Goal: Task Accomplishment & Management: Manage account settings

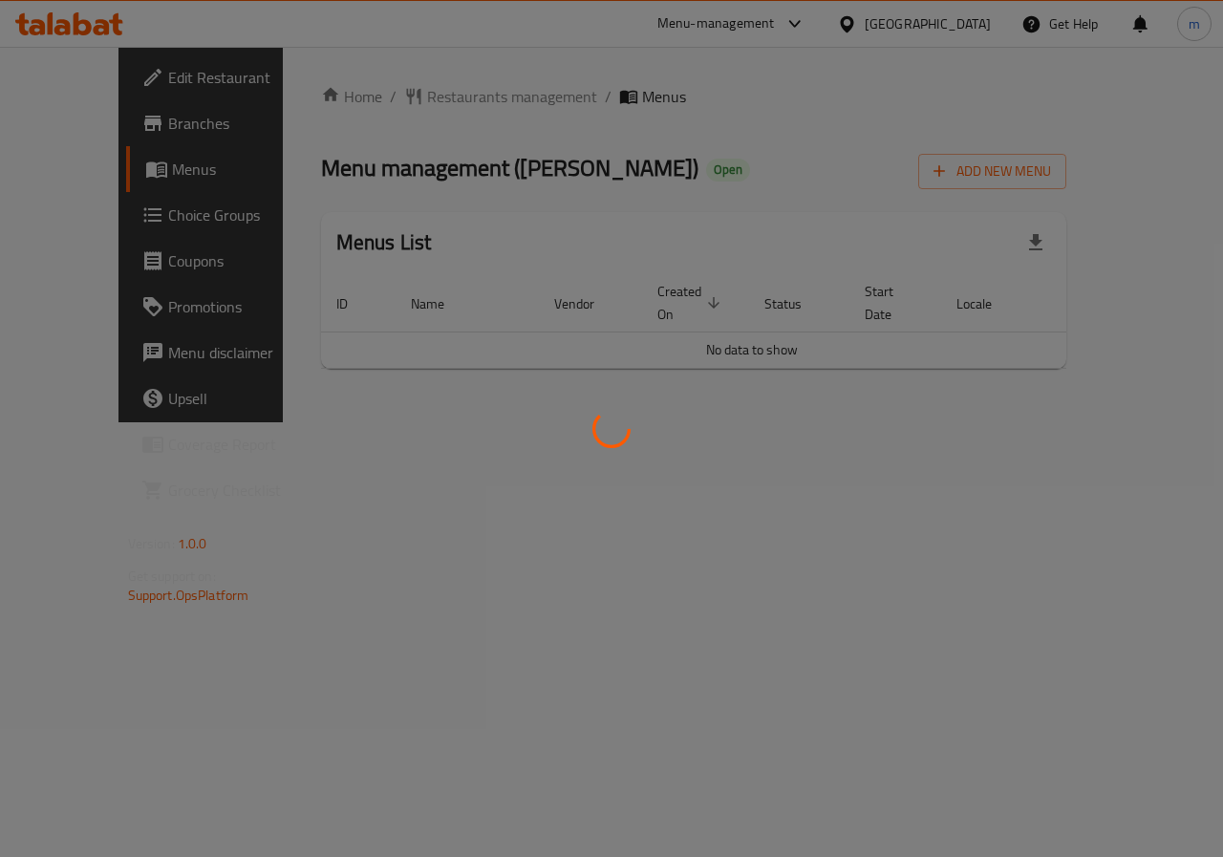
click at [102, 126] on div at bounding box center [611, 428] width 1223 height 857
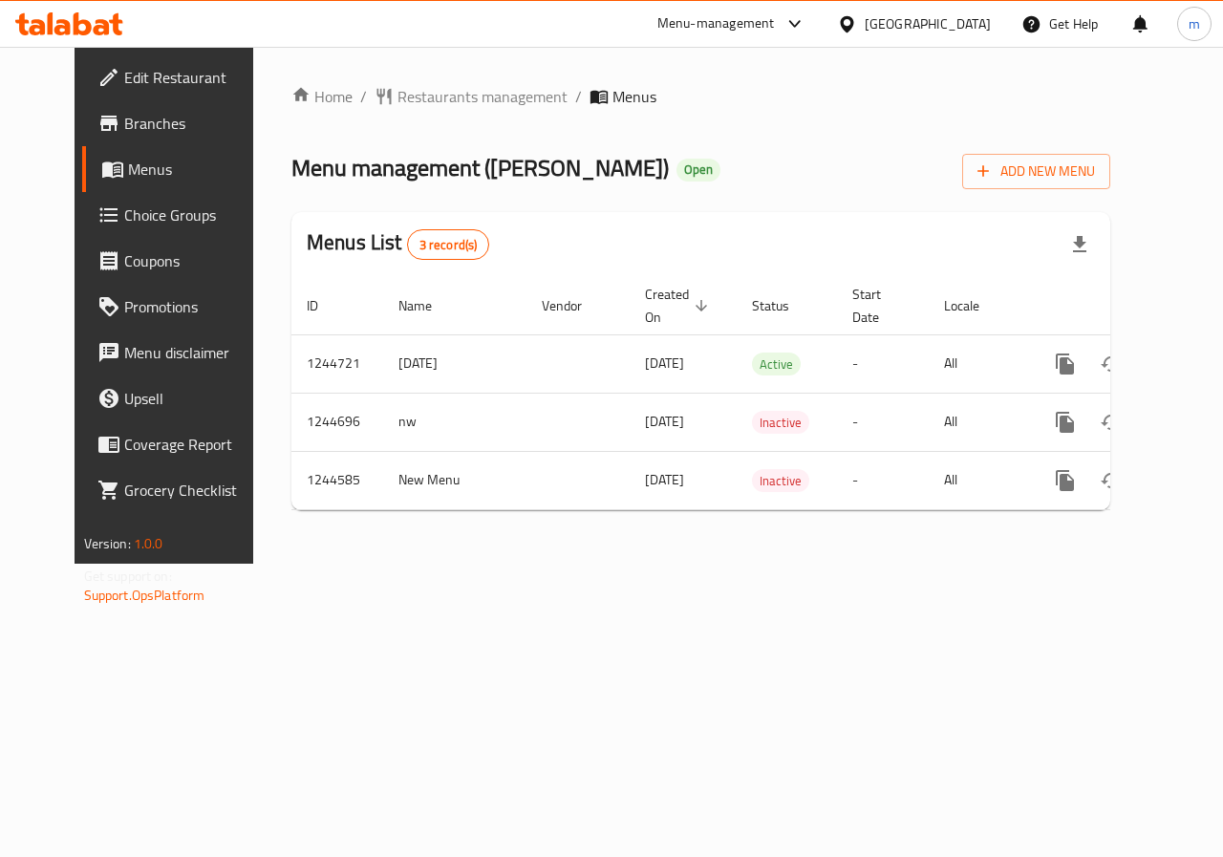
click at [124, 126] on span "Branches" at bounding box center [193, 123] width 139 height 23
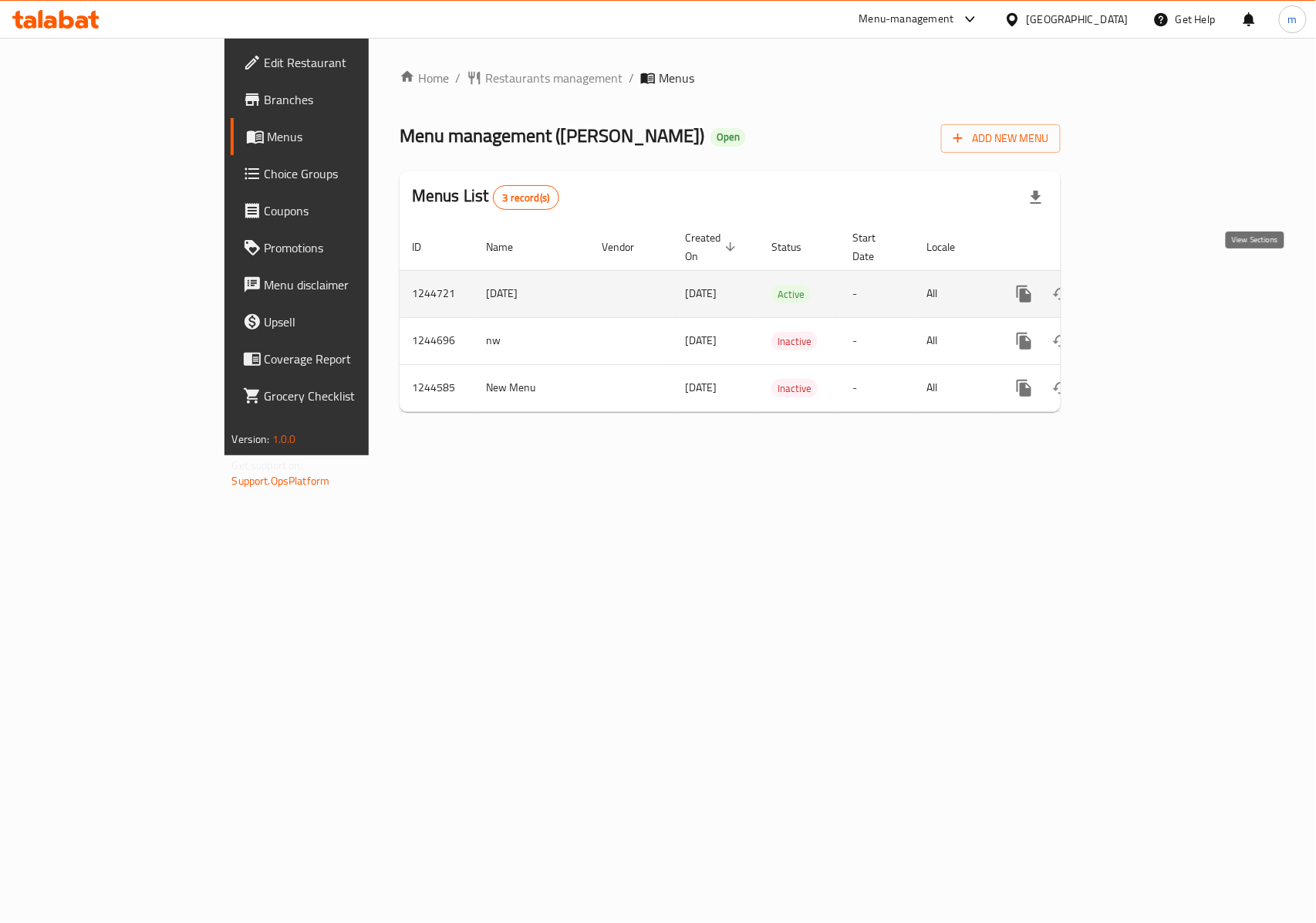
click at [987, 285] on icon "enhanced table" at bounding box center [1135, 294] width 19 height 19
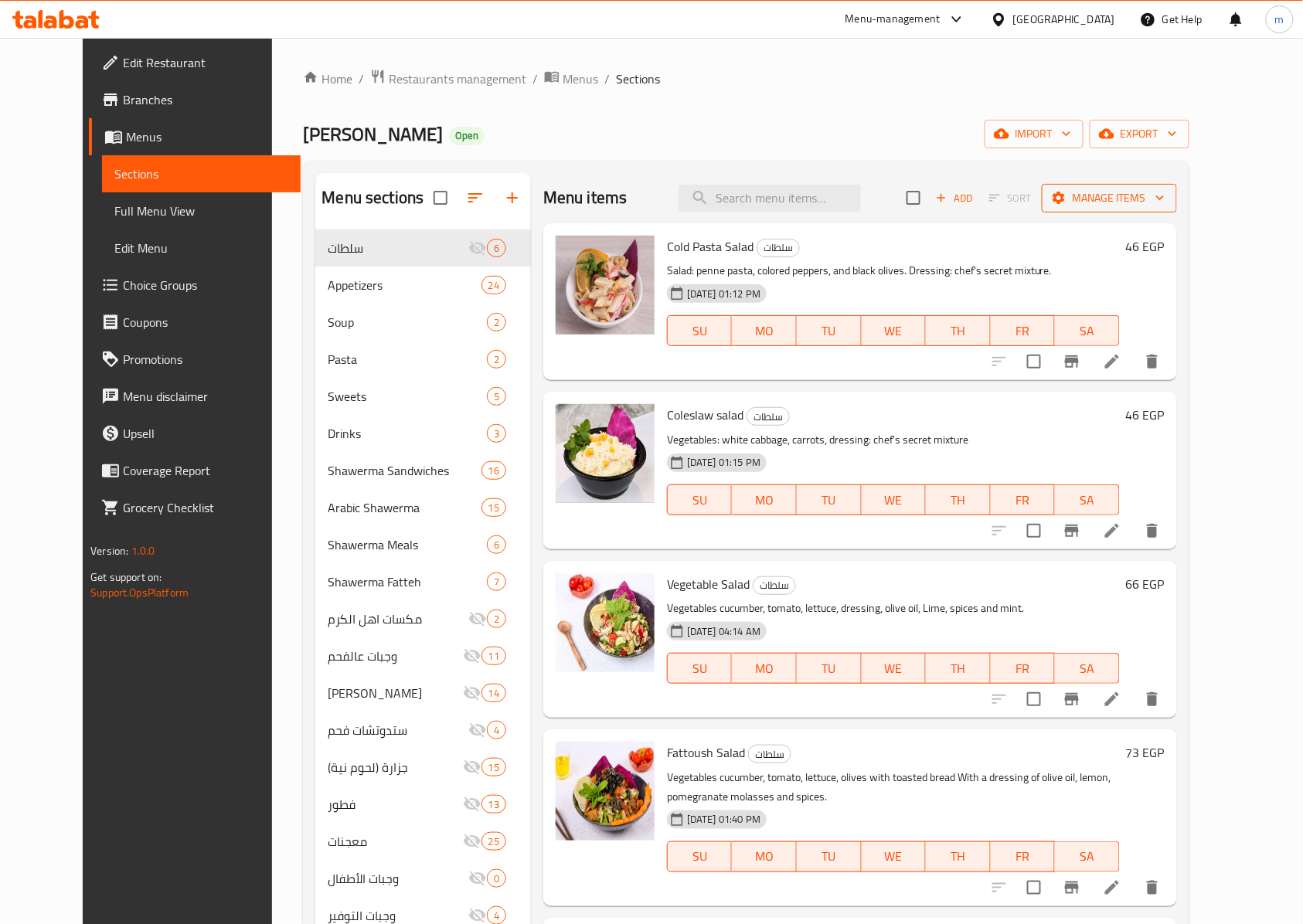
click at [988, 202] on span "Manage items" at bounding box center [1109, 198] width 111 height 19
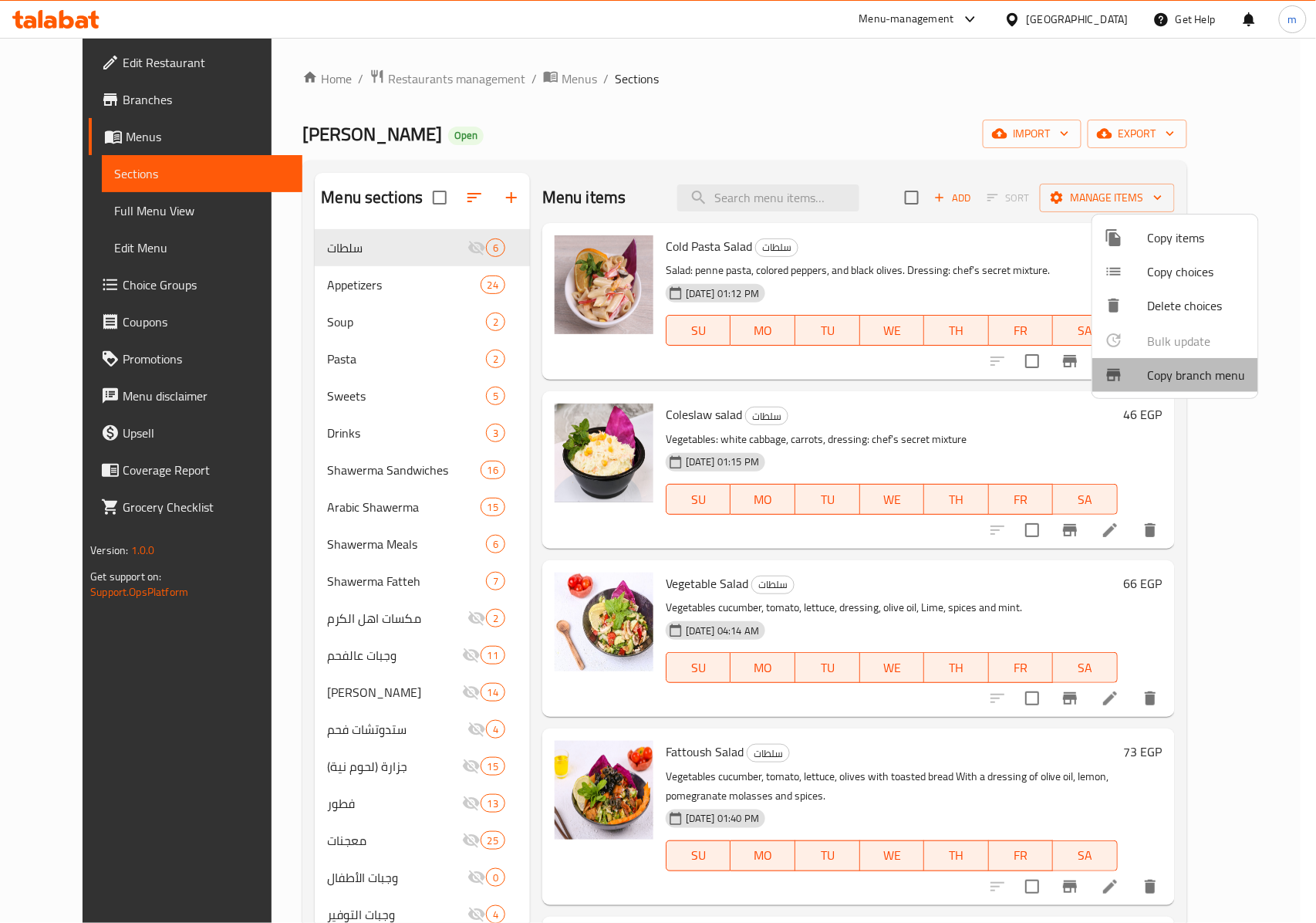
click at [987, 366] on span "Copy branch menu" at bounding box center [1197, 375] width 98 height 19
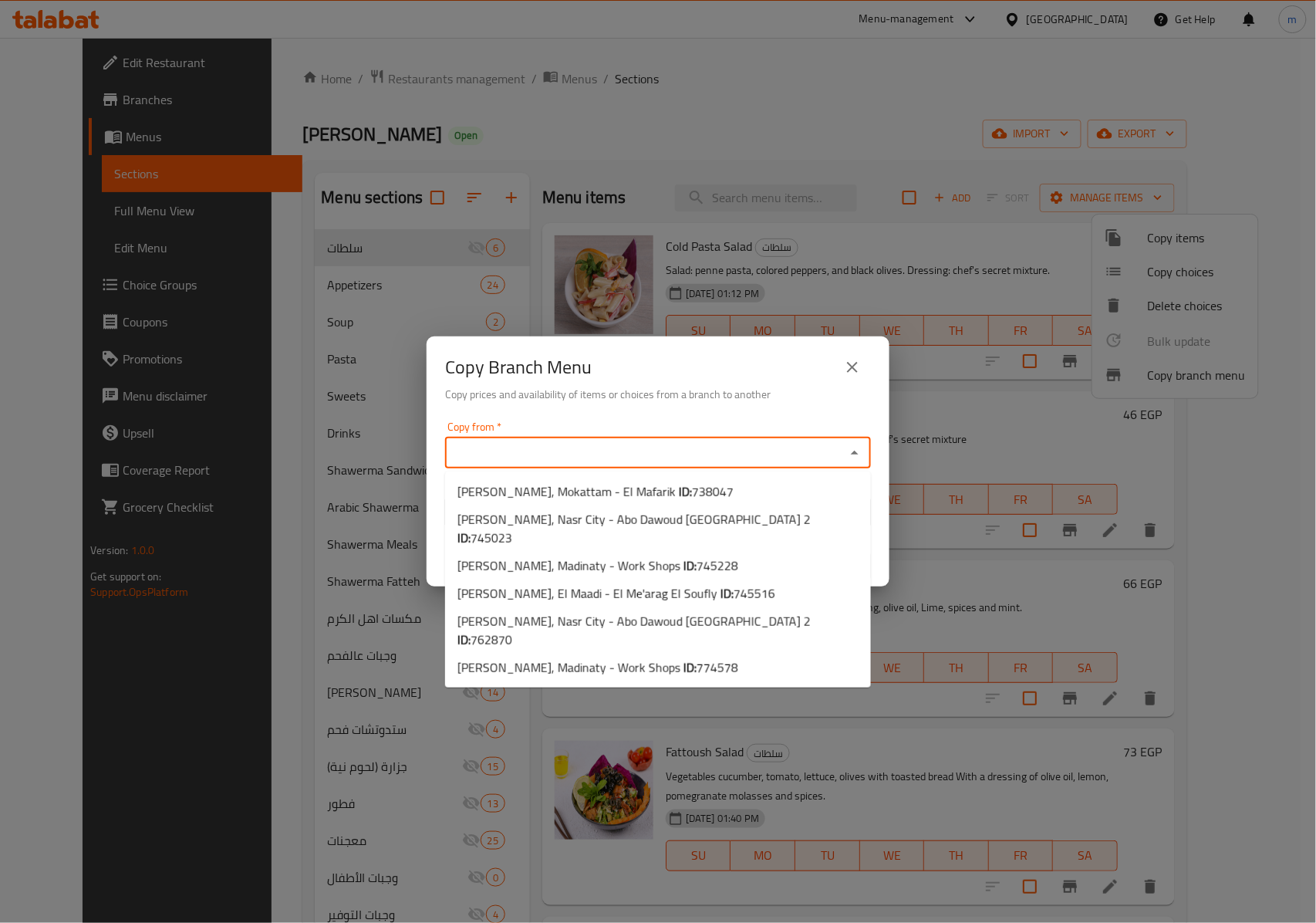
click at [699, 451] on input "Copy from   *" at bounding box center [645, 452] width 391 height 22
paste input "762870"
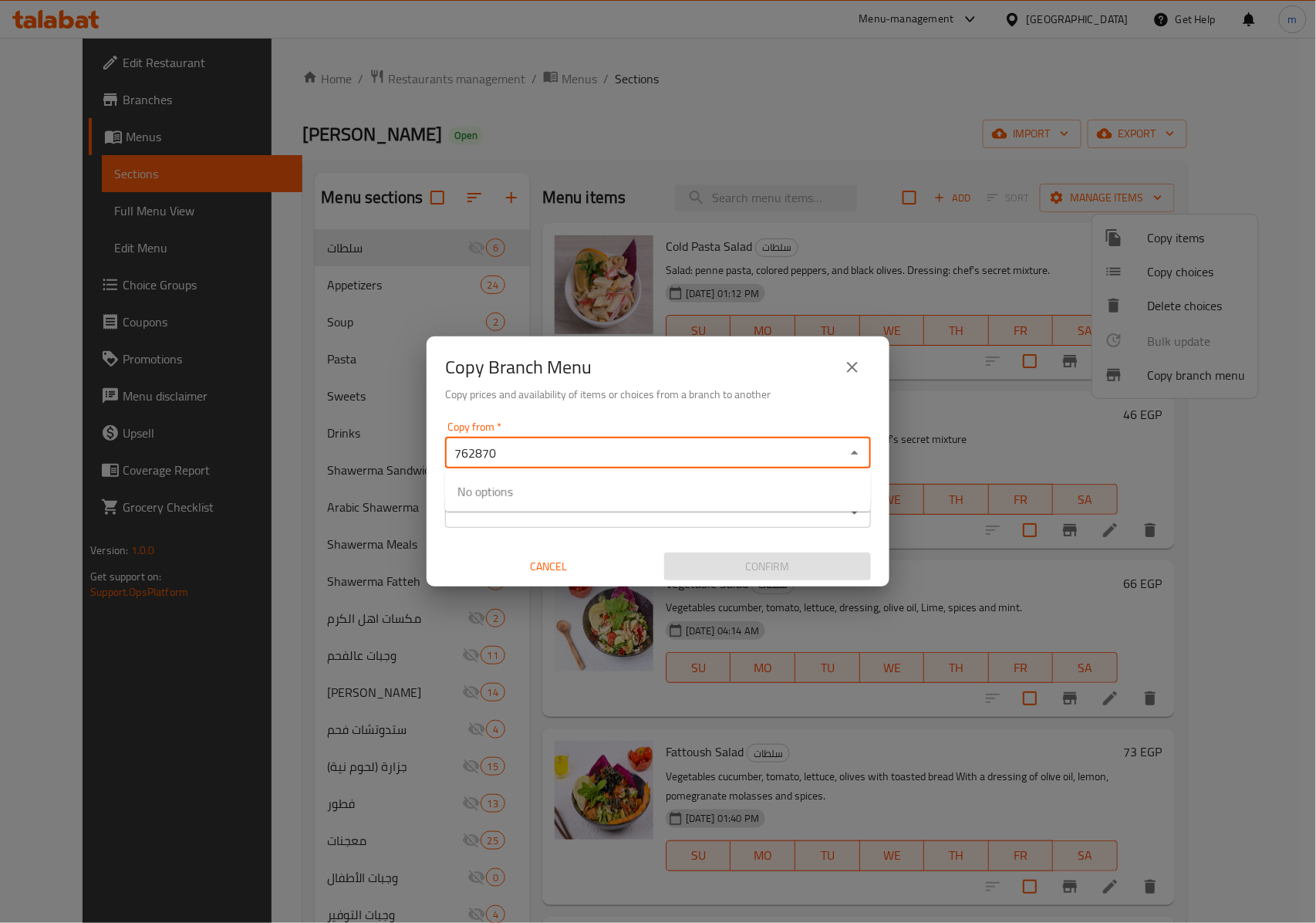
type input "762870"
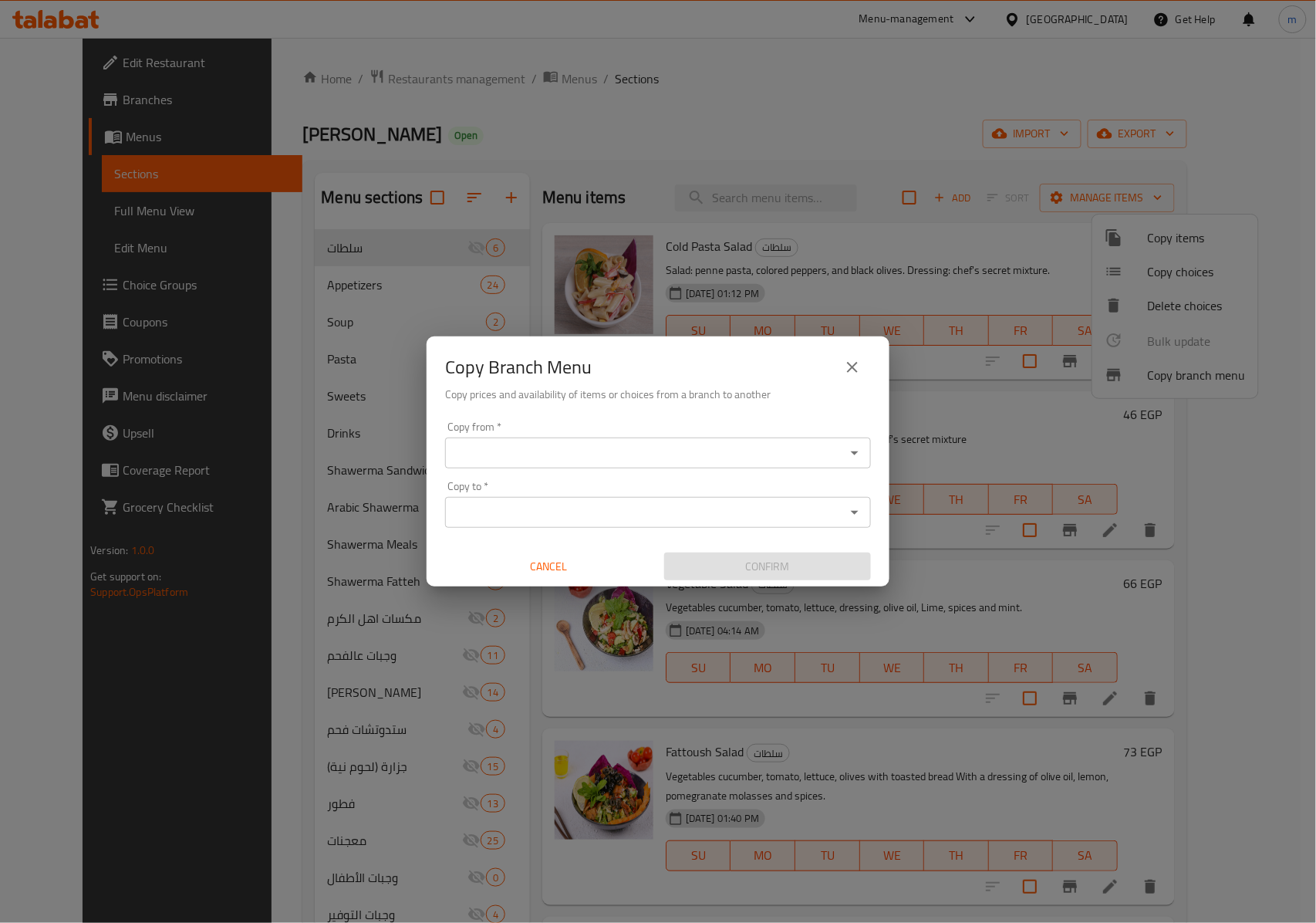
click at [577, 447] on input "Copy from   *" at bounding box center [645, 452] width 391 height 22
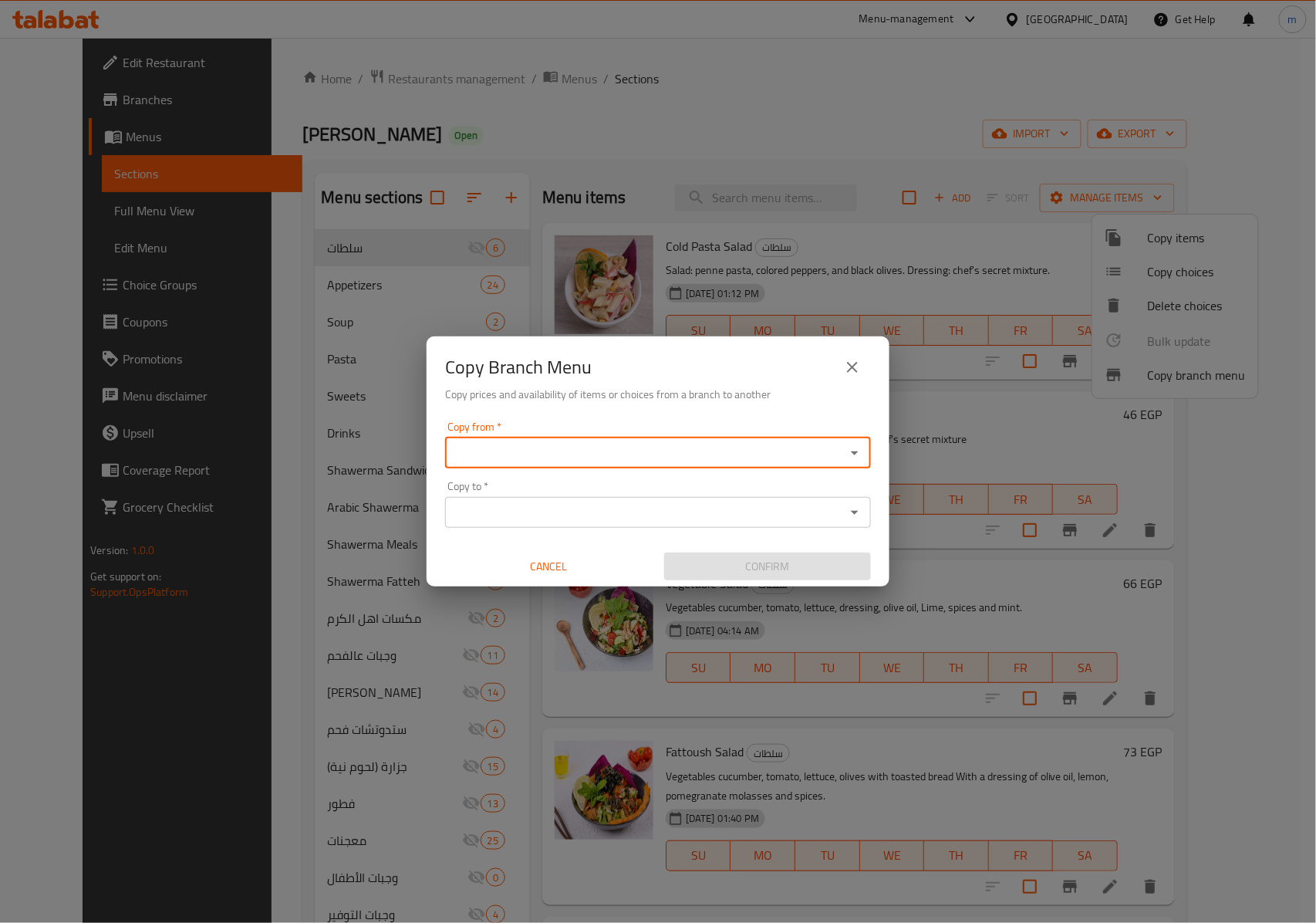
click at [529, 439] on div "Copy from *" at bounding box center [657, 453] width 425 height 31
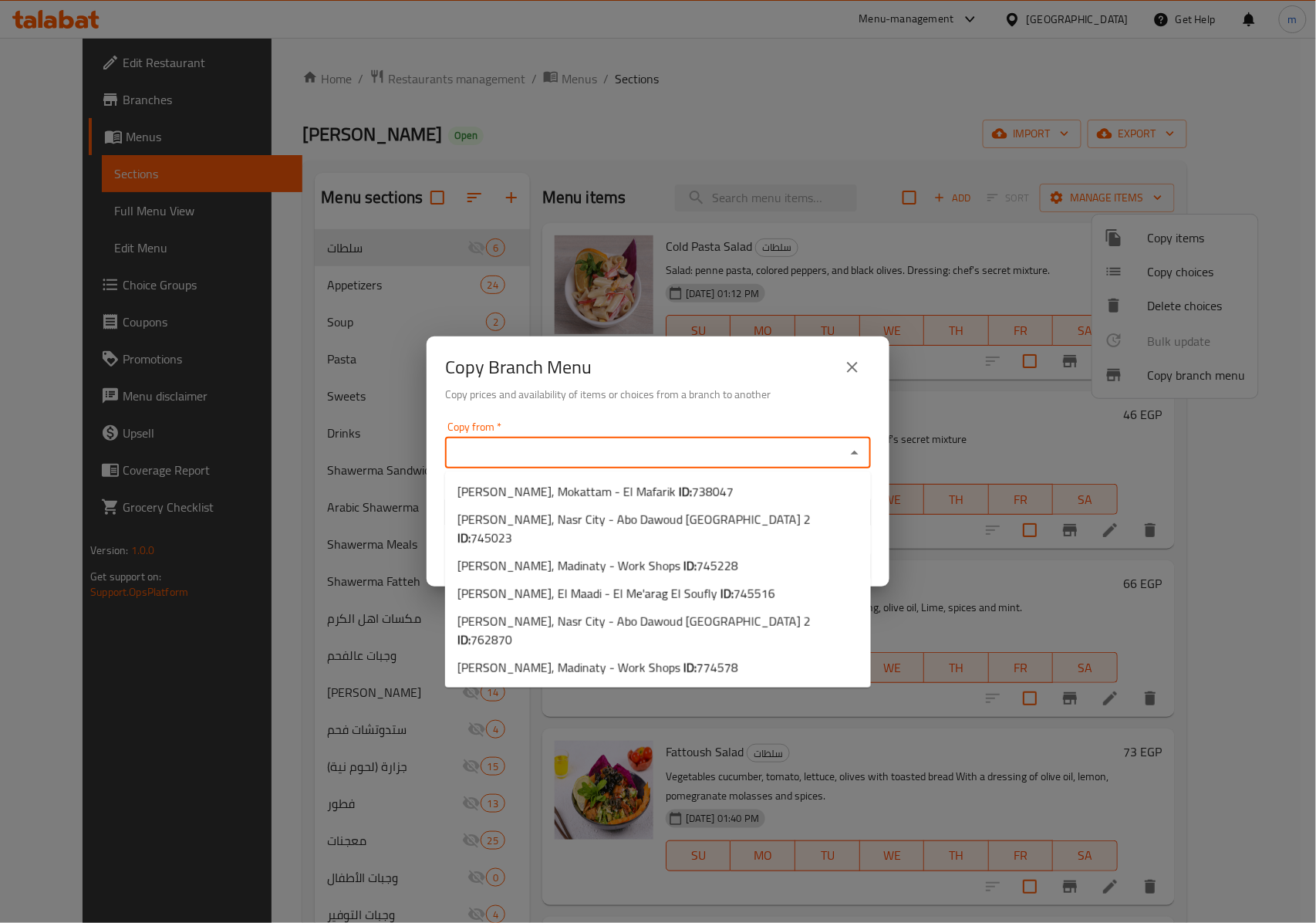
click at [543, 451] on input "Copy from   *" at bounding box center [645, 452] width 391 height 22
click at [701, 612] on span "[PERSON_NAME], [GEOGRAPHIC_DATA] - [GEOGRAPHIC_DATA] [GEOGRAPHIC_DATA] 2 ID: 76…" at bounding box center [658, 631] width 401 height 37
type input "[PERSON_NAME], Nasr City - Abo Dawoud [GEOGRAPHIC_DATA] 2"
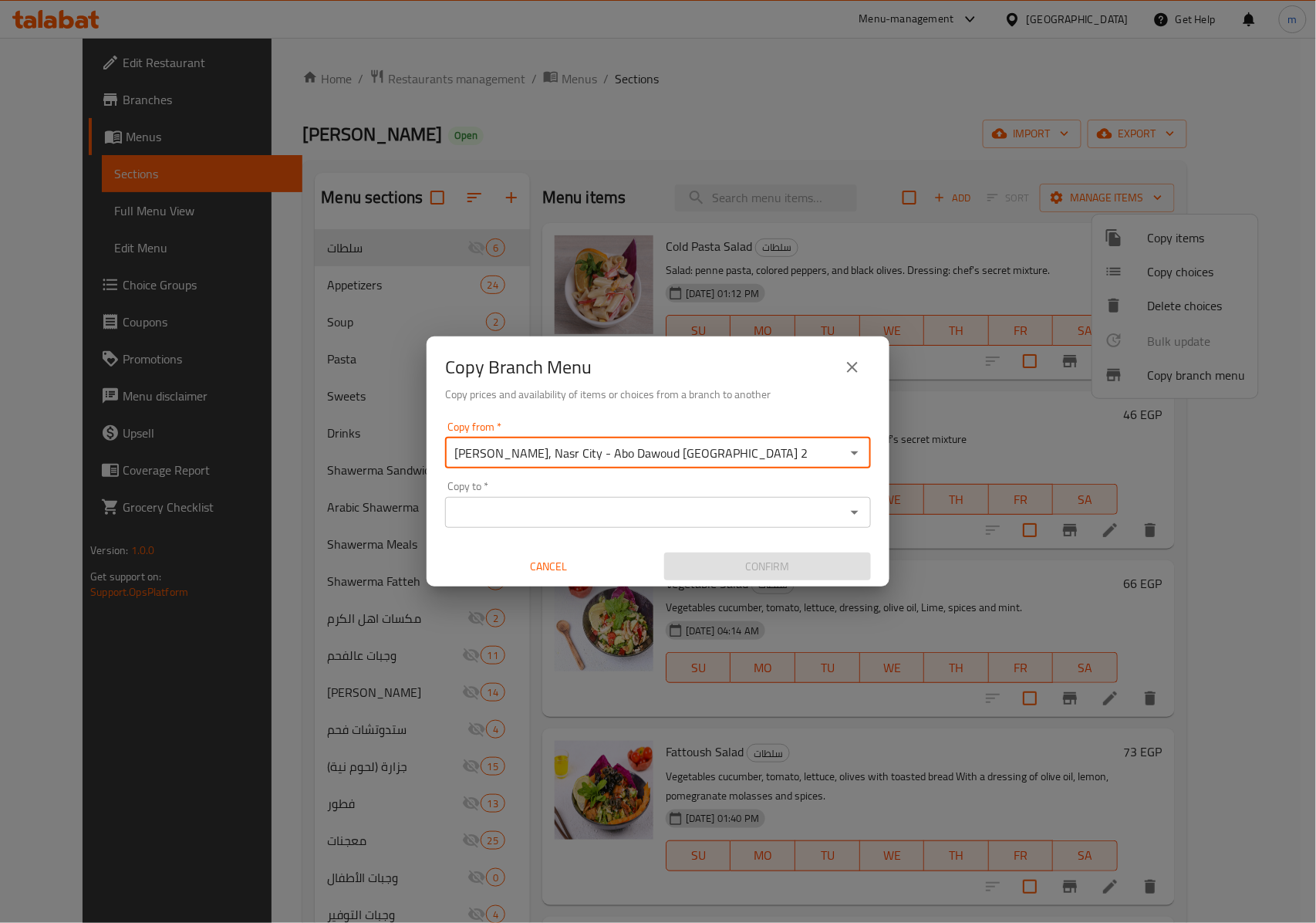
click at [602, 510] on input "Copy to   *" at bounding box center [645, 512] width 391 height 22
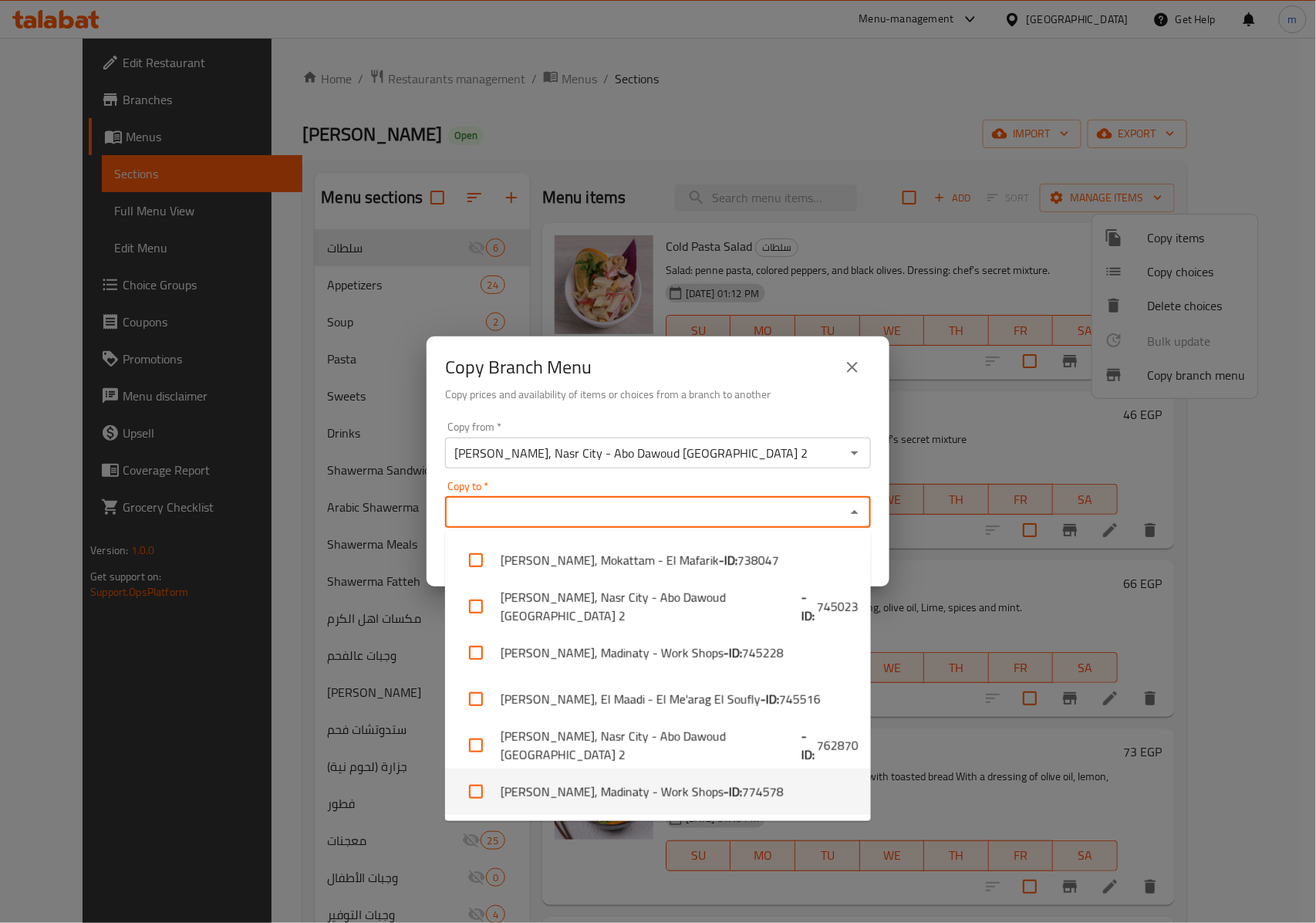
click at [643, 691] on li "[PERSON_NAME], Madinaty - Work Shops - ID: 774578" at bounding box center [657, 791] width 425 height 46
checkbox input "true"
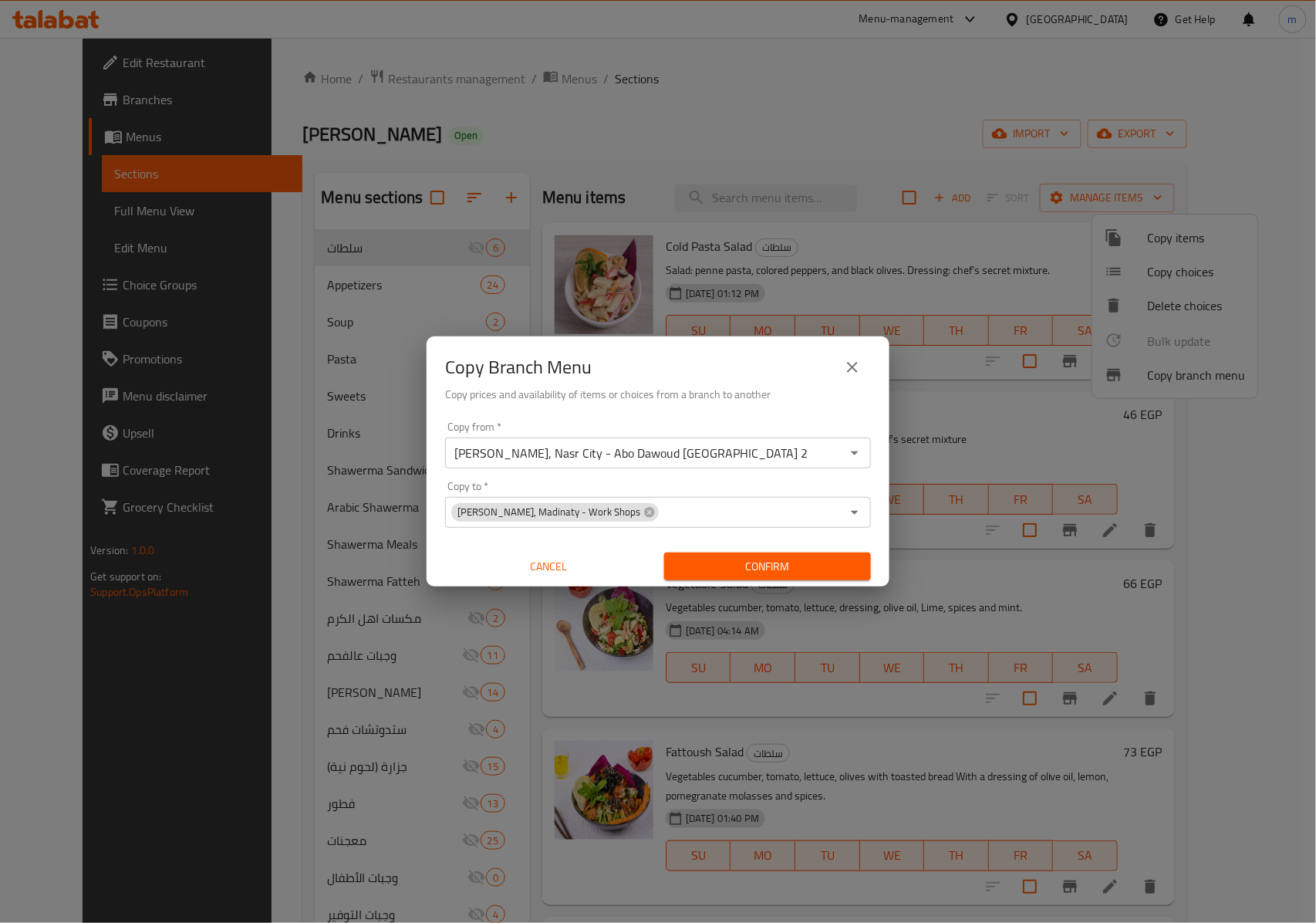
click at [729, 406] on div "Copy Branch Menu Copy prices and availability of items or choices from a branch…" at bounding box center [657, 375] width 463 height 78
click at [752, 562] on span "Confirm" at bounding box center [767, 567] width 182 height 19
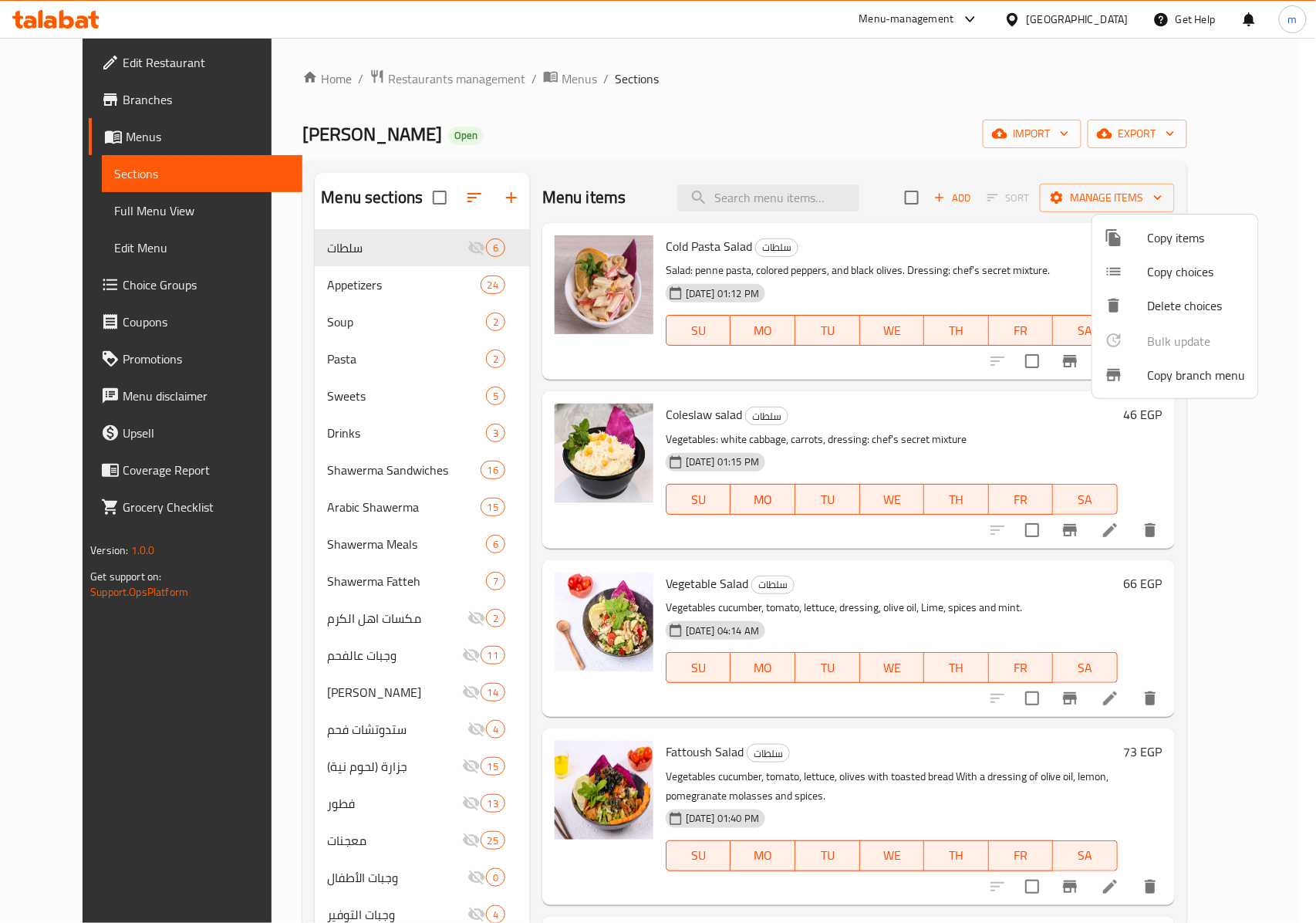
click at [85, 213] on div at bounding box center [658, 461] width 1316 height 923
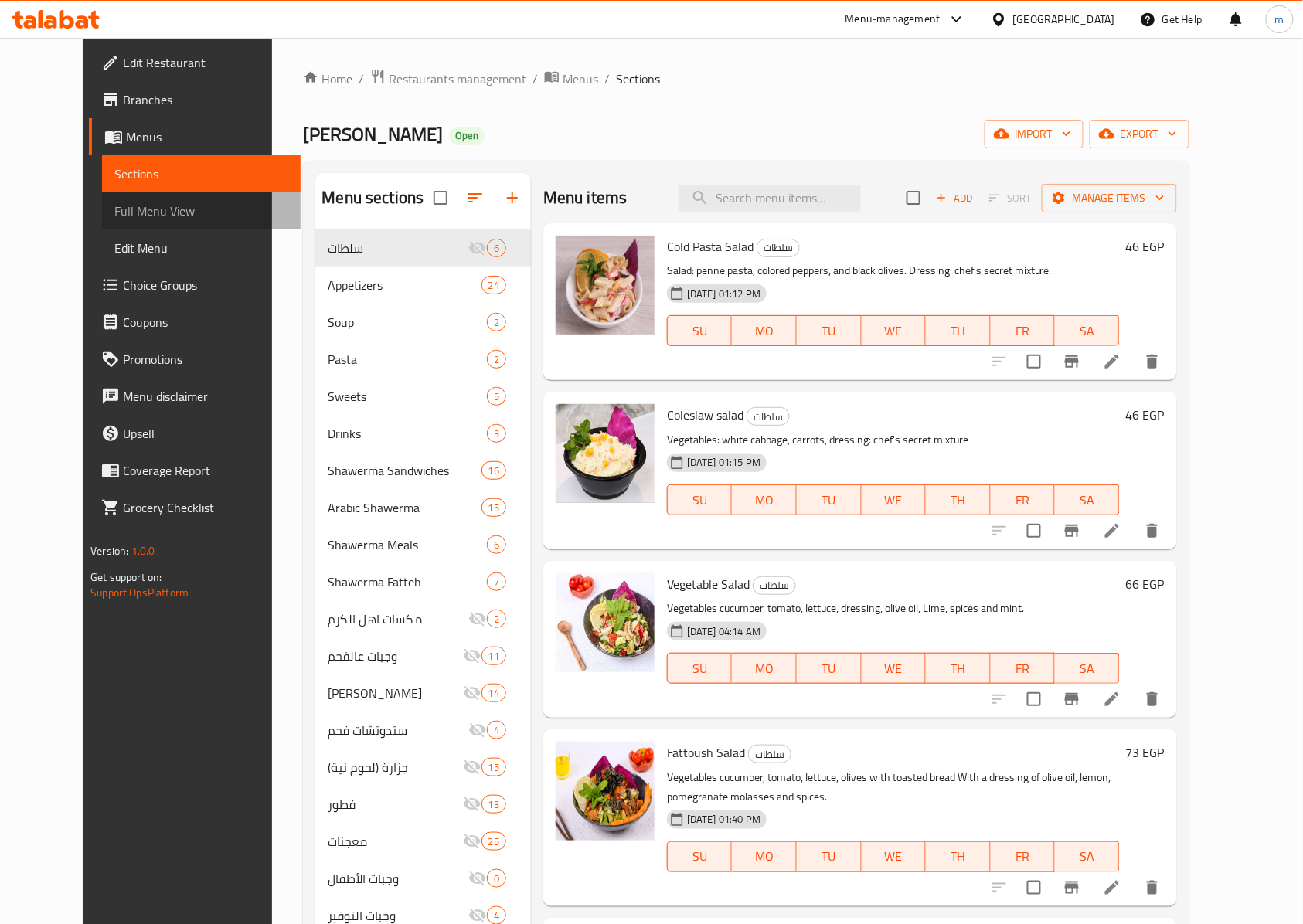
click at [114, 213] on span "Full Menu View" at bounding box center [201, 210] width 174 height 19
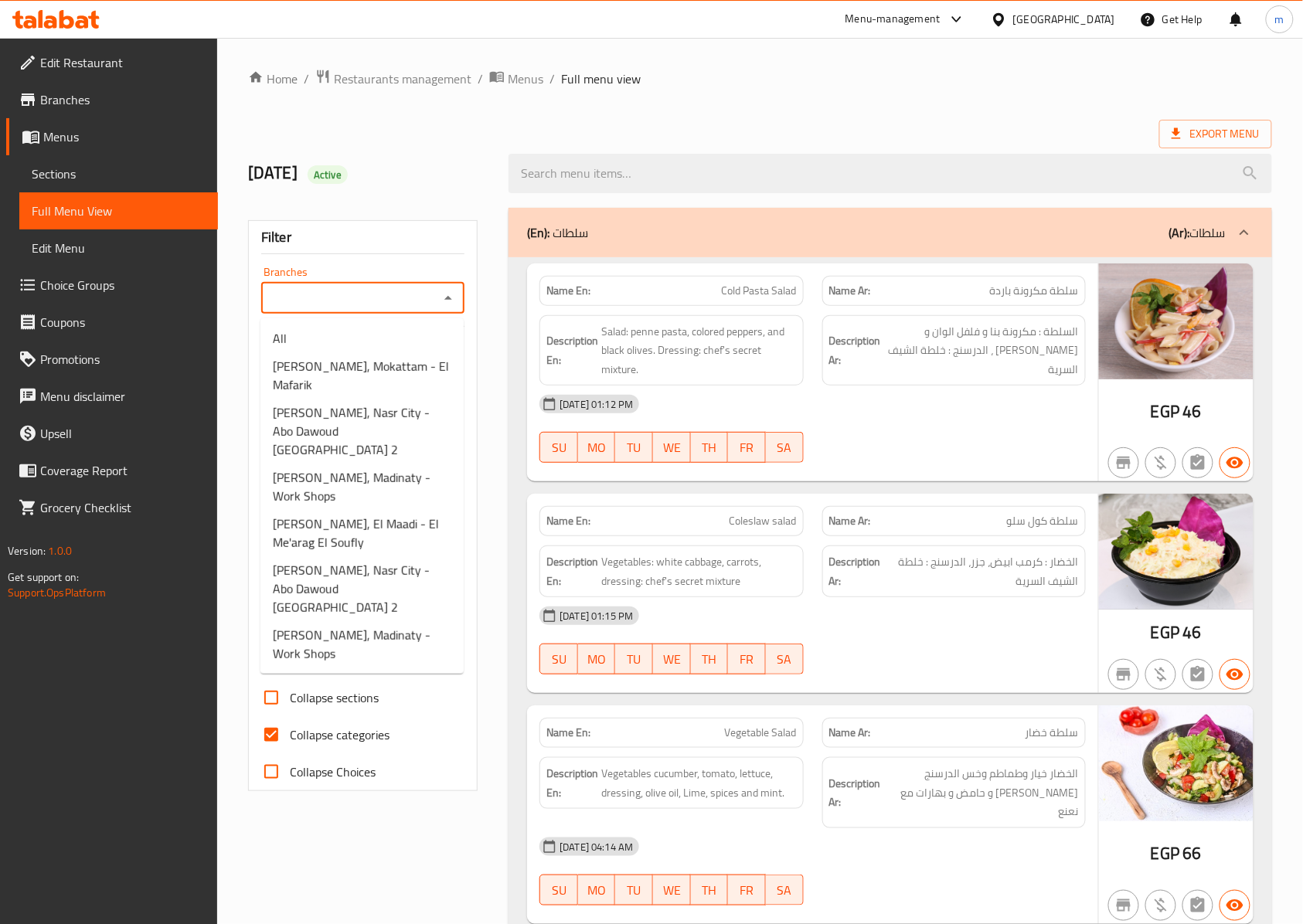
click at [351, 293] on input "Branches" at bounding box center [350, 297] width 168 height 22
click at [369, 626] on span "[PERSON_NAME], Madinaty - Work Shops" at bounding box center [362, 644] width 179 height 37
type input "[PERSON_NAME], Madinaty - Work Shops"
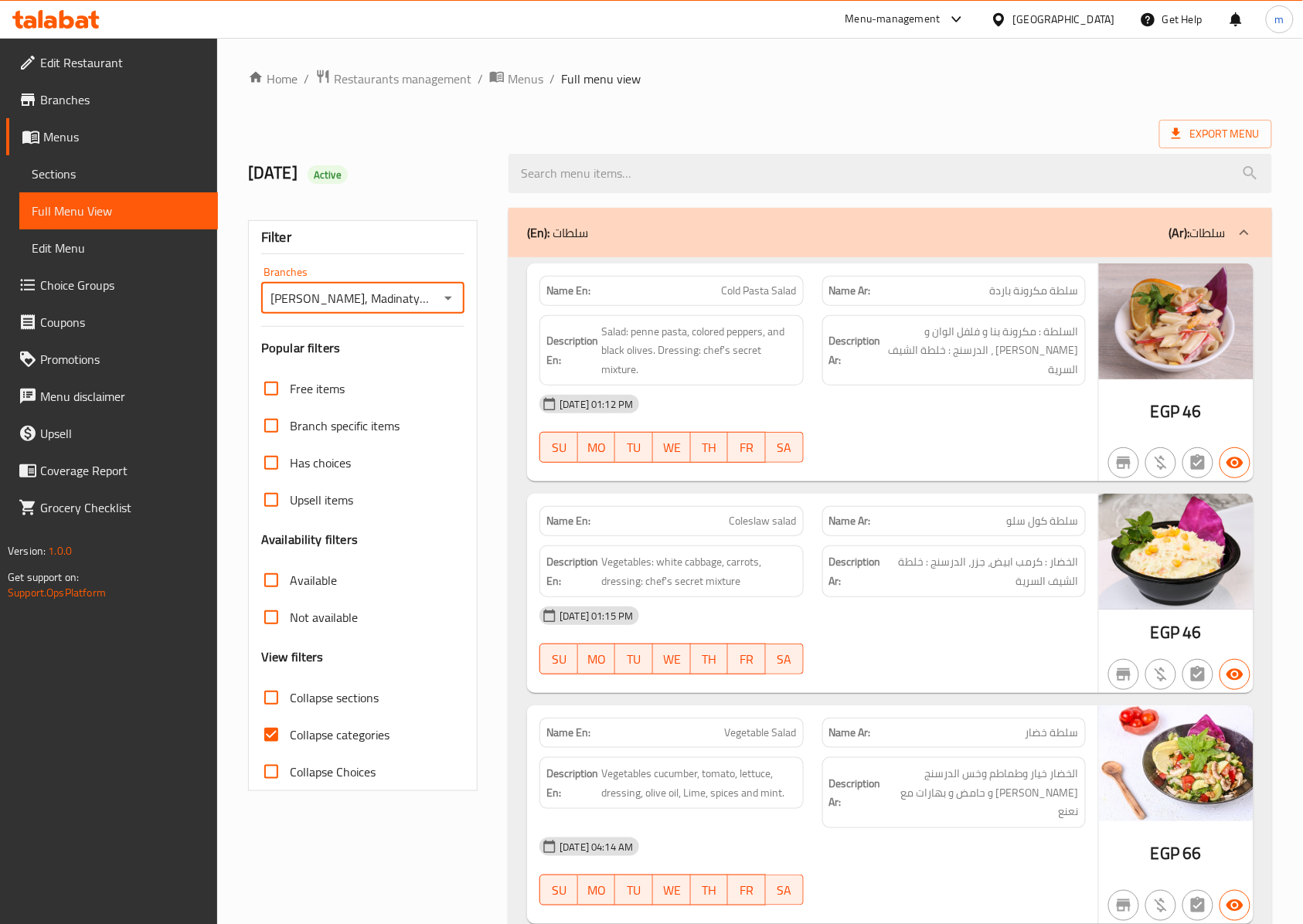
click at [277, 692] on input "Collapse categories" at bounding box center [271, 735] width 37 height 37
checkbox input "false"
click at [81, 128] on span "Menus" at bounding box center [125, 137] width 163 height 19
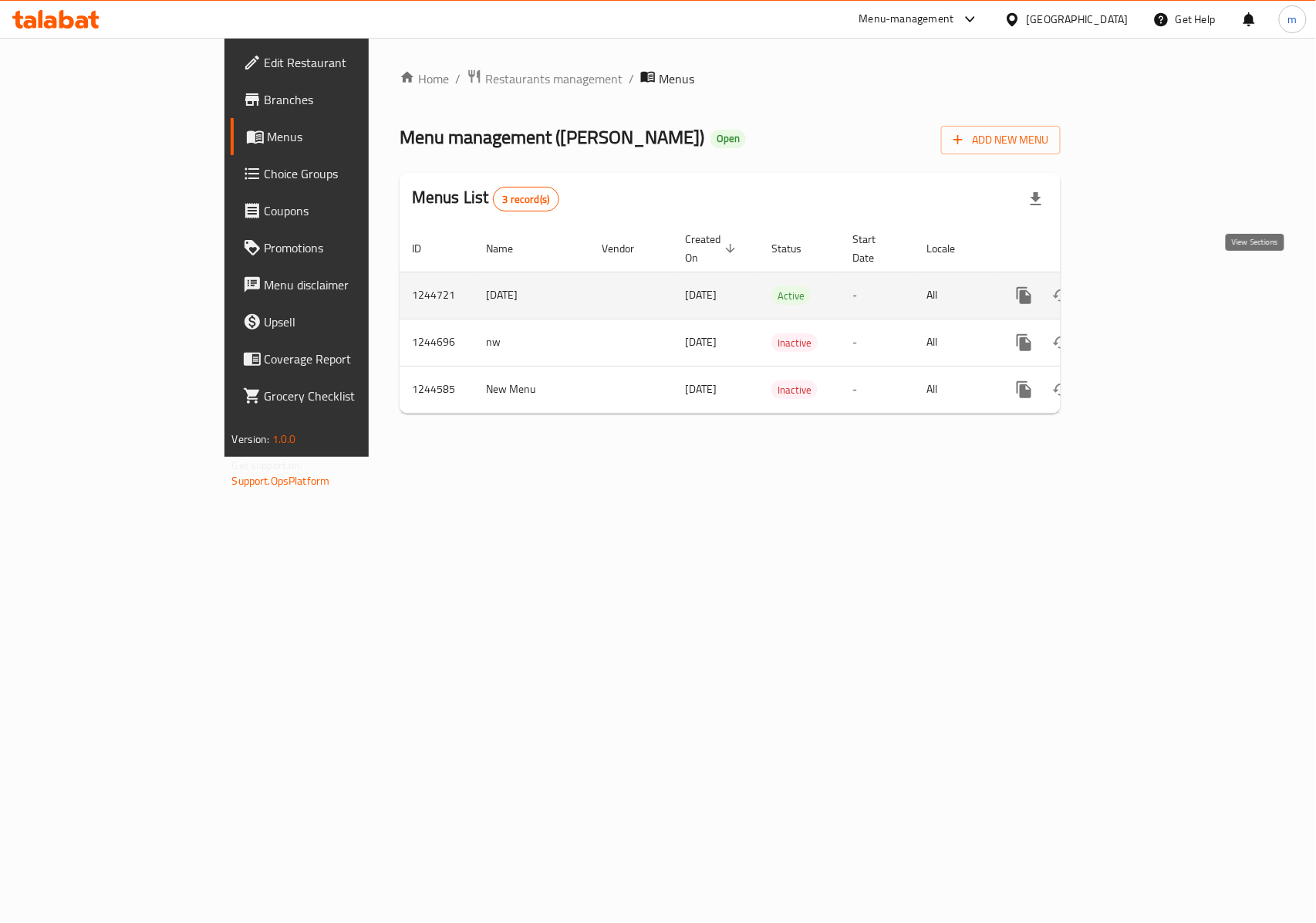
click at [987, 286] on icon "enhanced table" at bounding box center [1135, 295] width 19 height 19
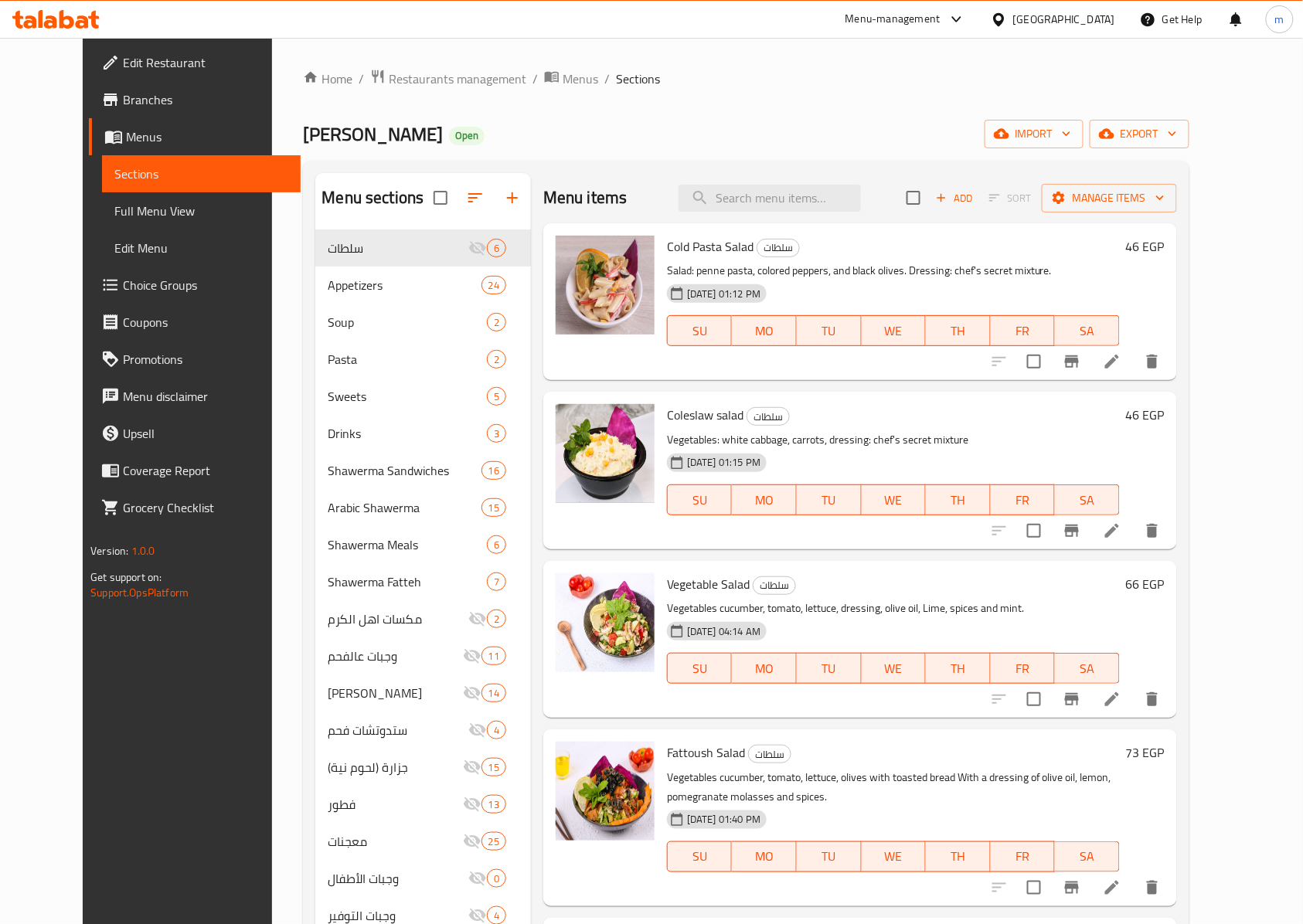
drag, startPoint x: 104, startPoint y: 210, endPoint x: 183, endPoint y: 236, distance: 83.2
click at [114, 210] on span "Full Menu View" at bounding box center [201, 210] width 174 height 19
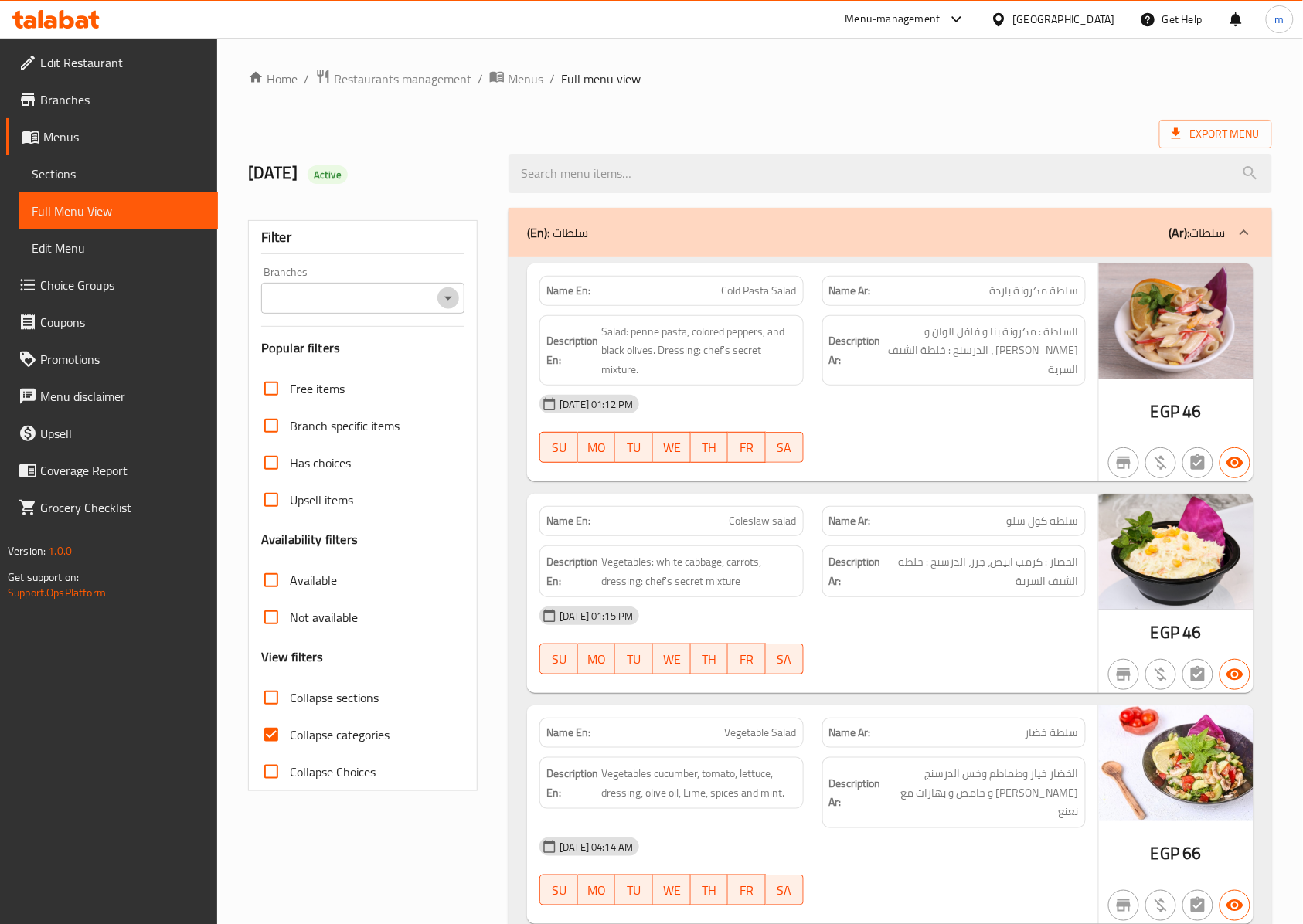
click at [449, 303] on icon "Open" at bounding box center [448, 297] width 19 height 19
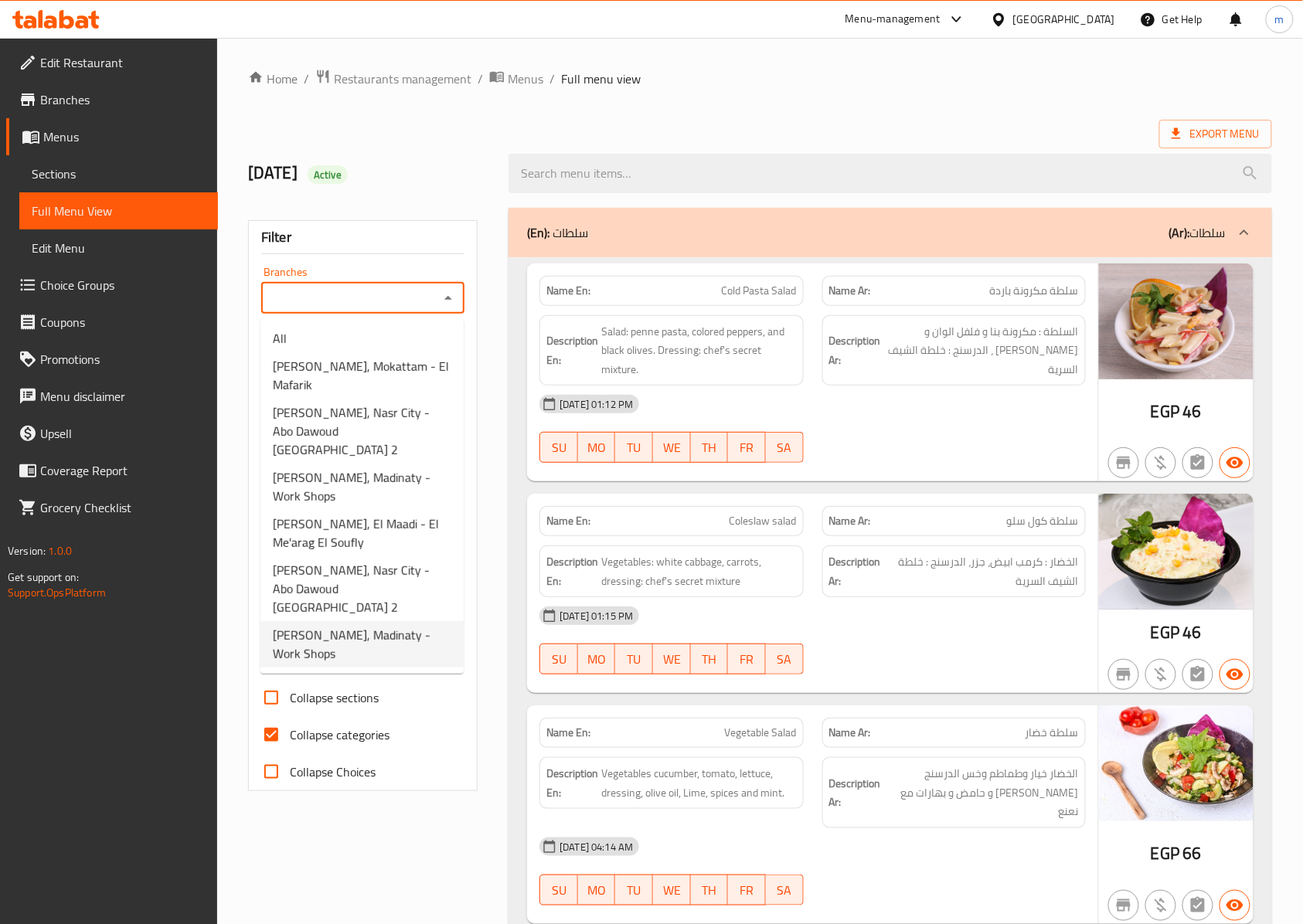
click at [418, 626] on span "[PERSON_NAME], Madinaty - Work Shops" at bounding box center [362, 644] width 179 height 37
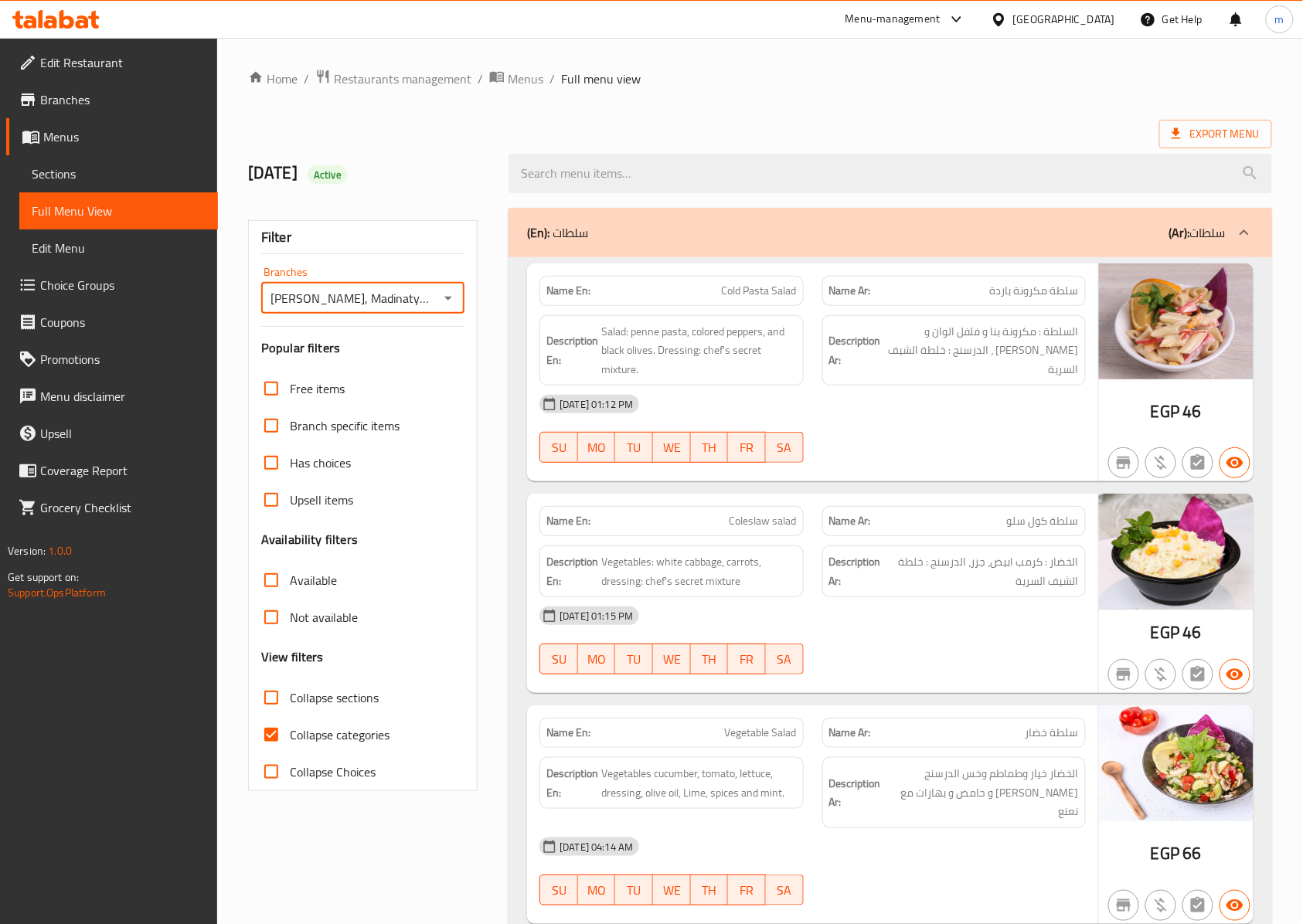
type input "[PERSON_NAME], Madinaty - Work Shops"
click at [273, 692] on input "Collapse categories" at bounding box center [271, 735] width 37 height 37
checkbox input "false"
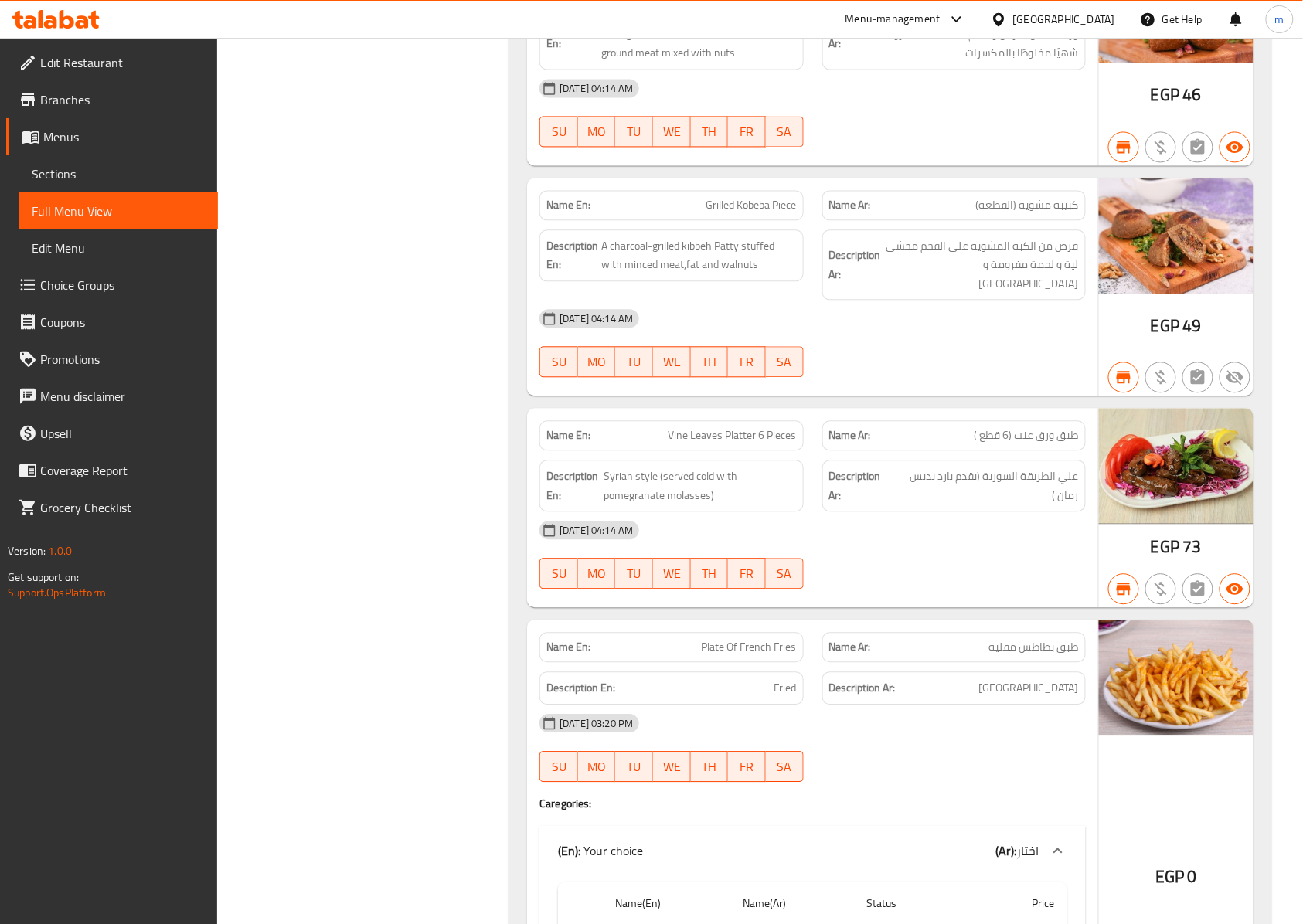
scroll to position [2677, 0]
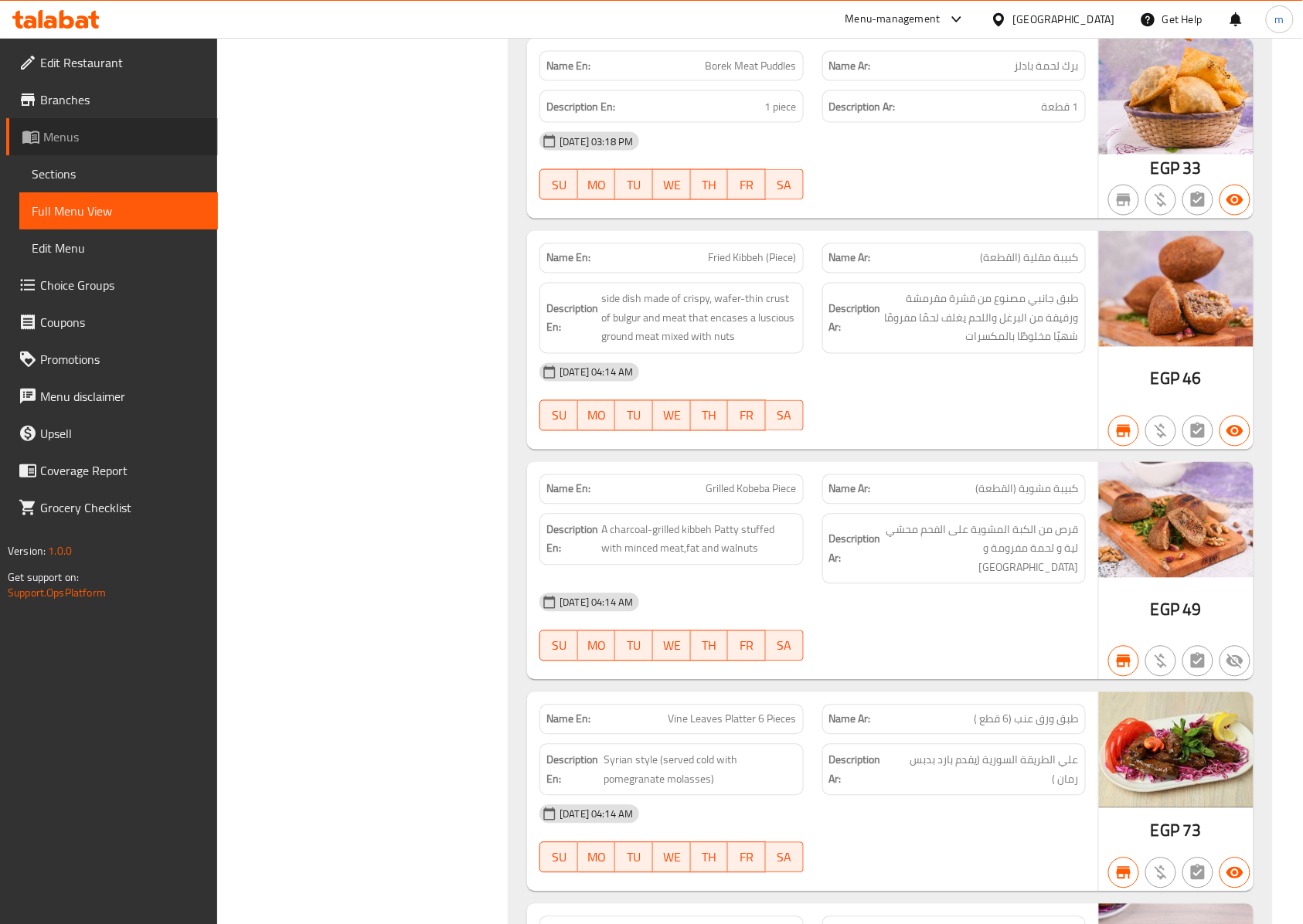
click at [96, 143] on span "Menus" at bounding box center [125, 137] width 163 height 19
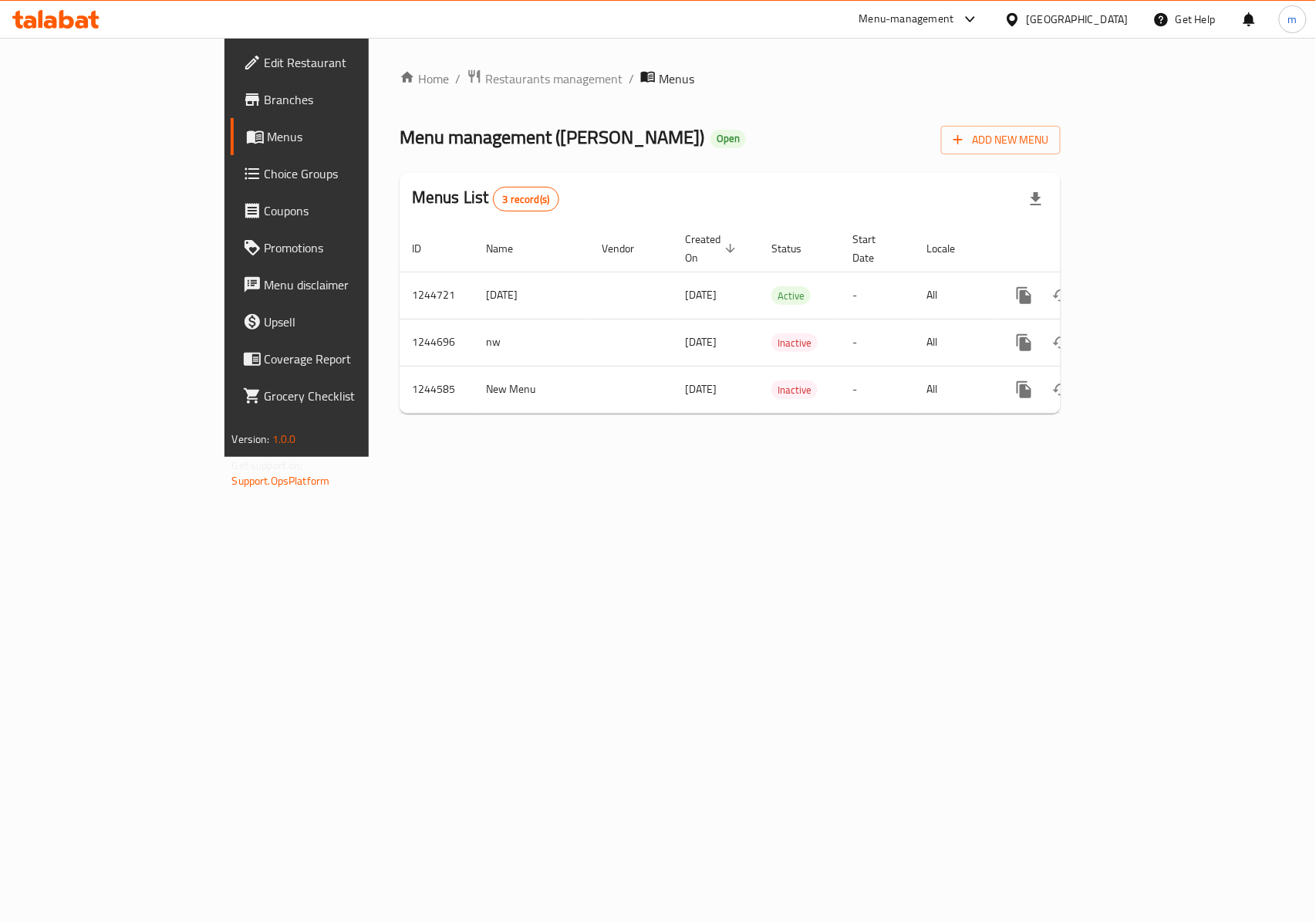
click at [265, 90] on span "Branches" at bounding box center [348, 99] width 167 height 19
